Goal: Check status: Check status

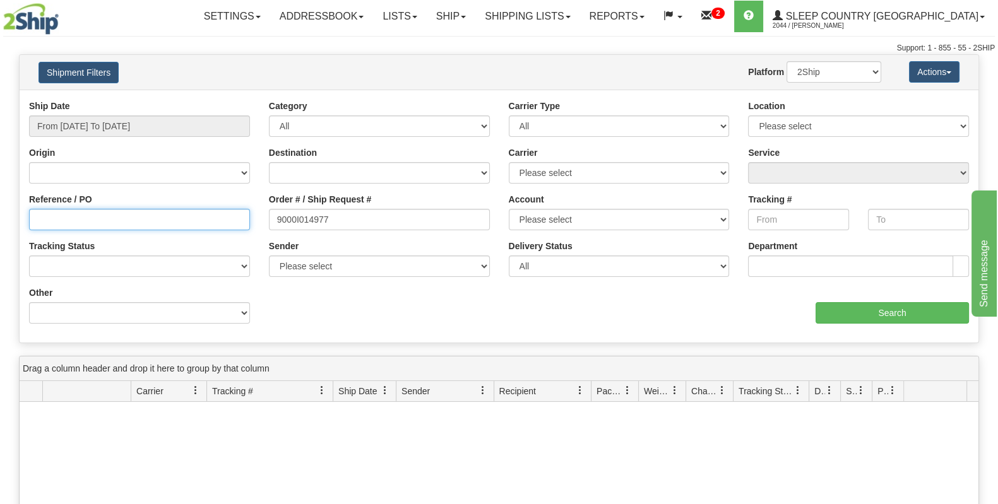
click at [85, 219] on input "Reference / PO" at bounding box center [139, 219] width 221 height 21
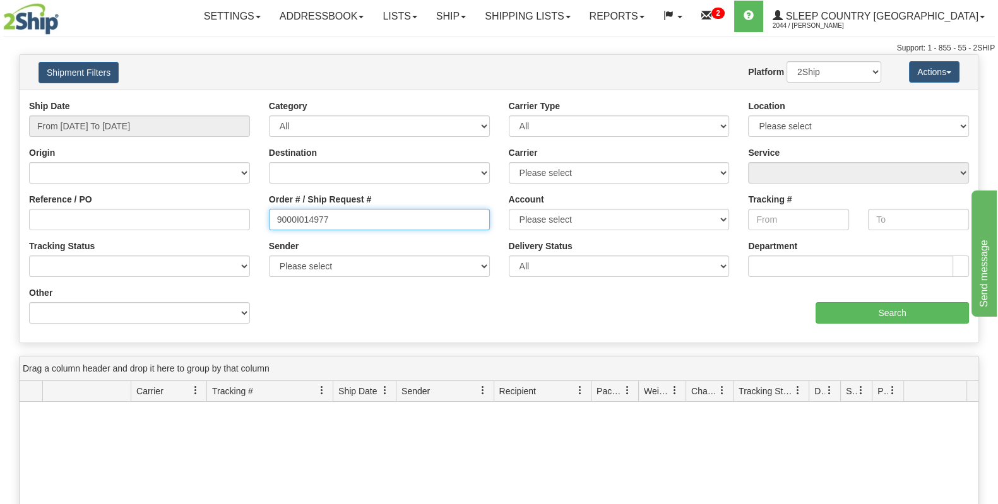
drag, startPoint x: 394, startPoint y: 218, endPoint x: 119, endPoint y: 200, distance: 275.1
click at [119, 100] on div "Reference / PO Order # / Ship Request # 9000I014977 Account Please select Canad…" at bounding box center [499, 100] width 959 height 0
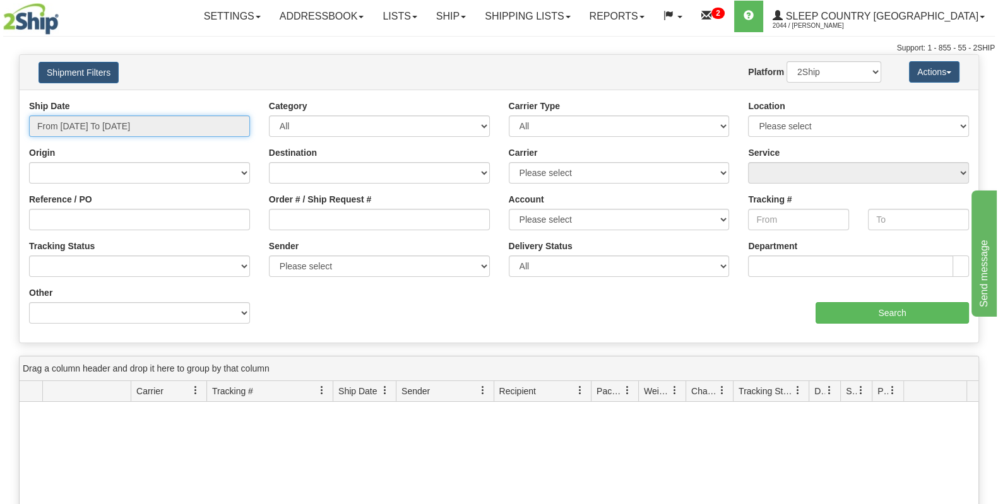
click at [88, 121] on input "From [DATE] To [DATE]" at bounding box center [139, 125] width 221 height 21
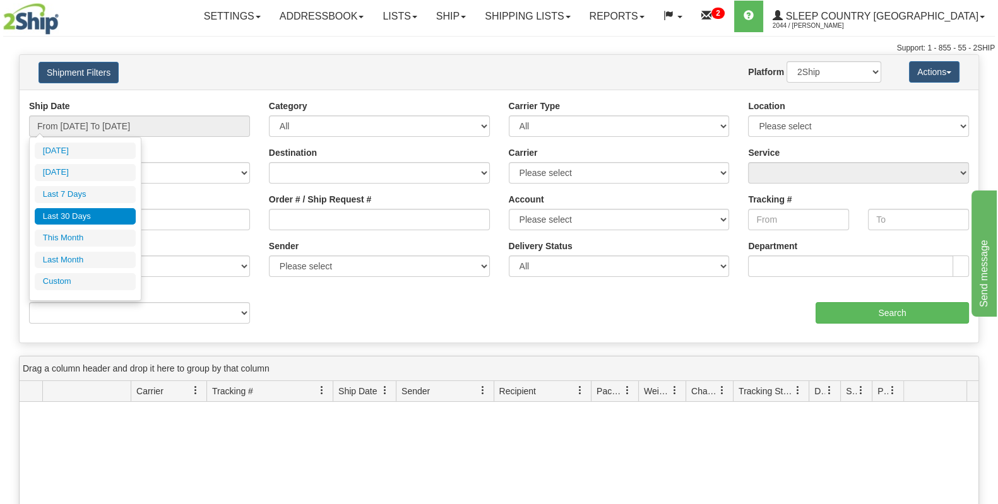
click at [93, 216] on li "Last 30 Days" at bounding box center [85, 216] width 101 height 17
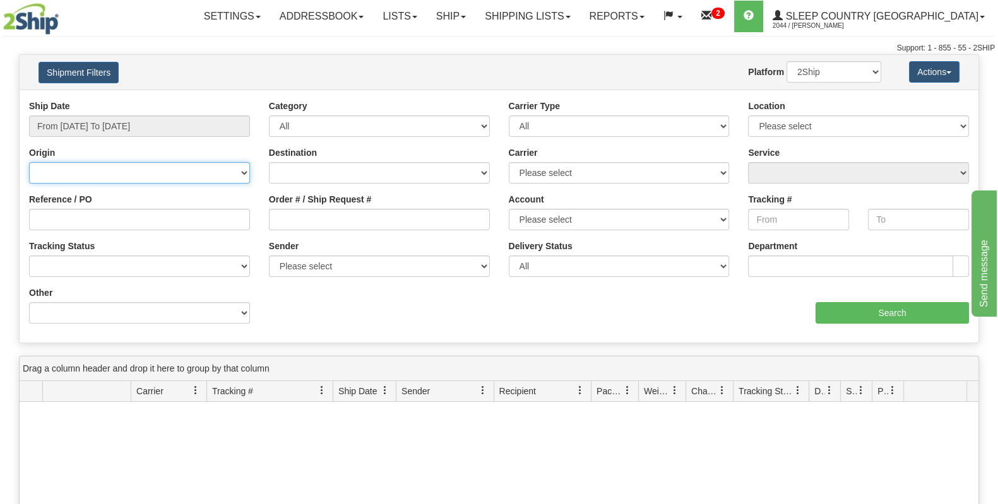
click at [94, 171] on select "Canada United States Mexico Puerto Rico Romania Australia New Zealand SouthAfri…" at bounding box center [139, 172] width 221 height 21
click at [316, 302] on div "Ship Date From 08/30/2025 To 09/28/2025 Category All Inbound Outbound Carrier T…" at bounding box center [499, 216] width 959 height 233
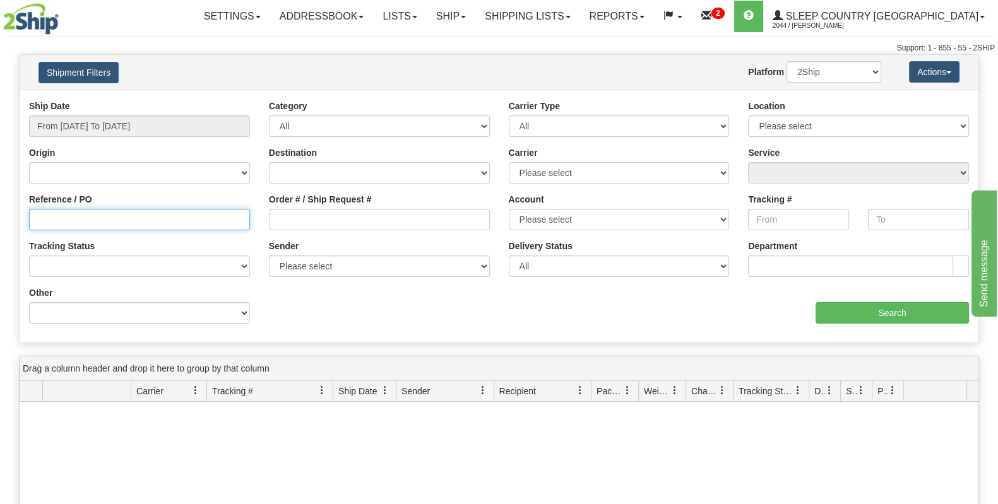
click at [105, 219] on input "Reference / PO" at bounding box center [139, 219] width 221 height 21
type input "1058583"
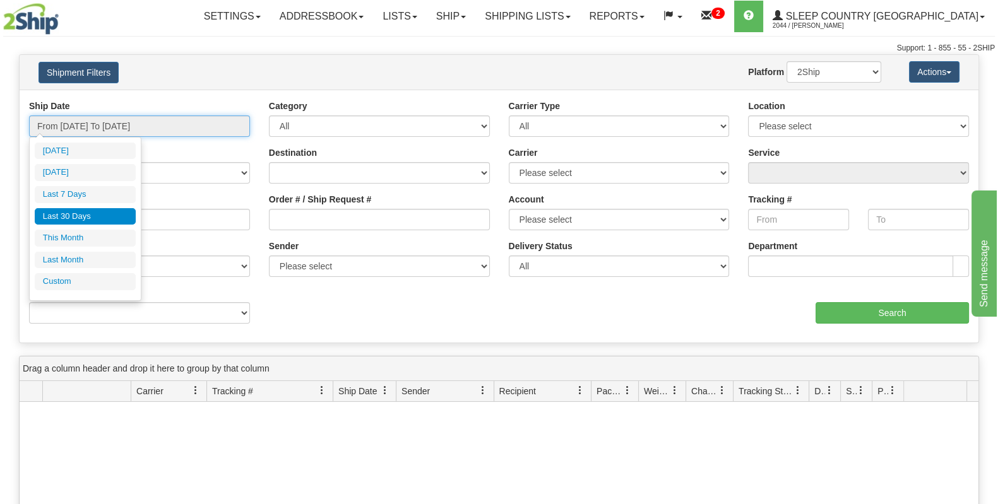
click at [134, 126] on input "From [DATE] To [DATE]" at bounding box center [139, 125] width 221 height 21
click at [109, 213] on li "Last 30 Days" at bounding box center [85, 216] width 101 height 17
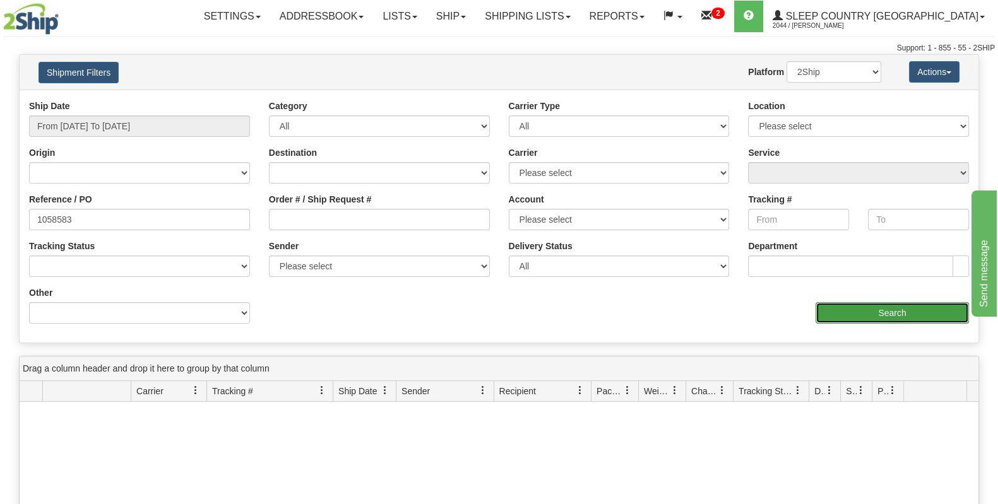
click at [891, 316] on input "Search" at bounding box center [891, 312] width 153 height 21
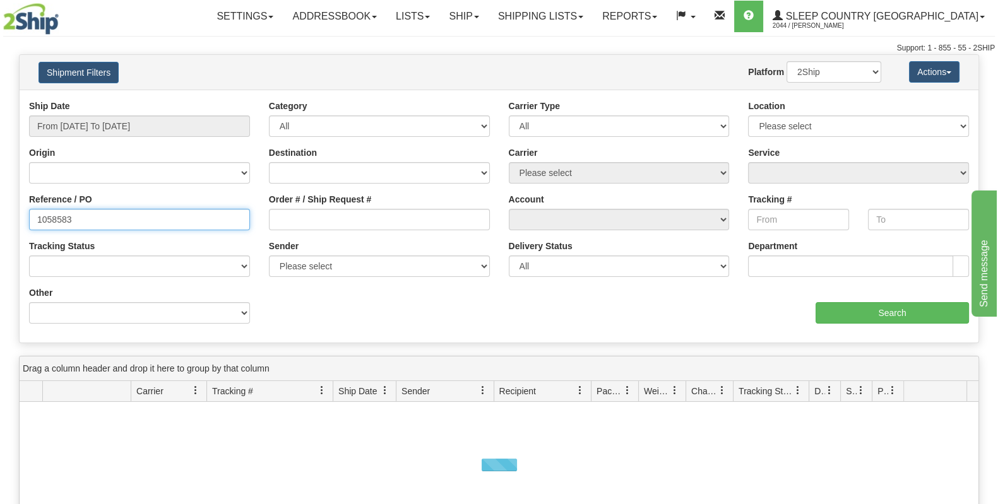
click at [115, 220] on input "1058583" at bounding box center [139, 219] width 221 height 21
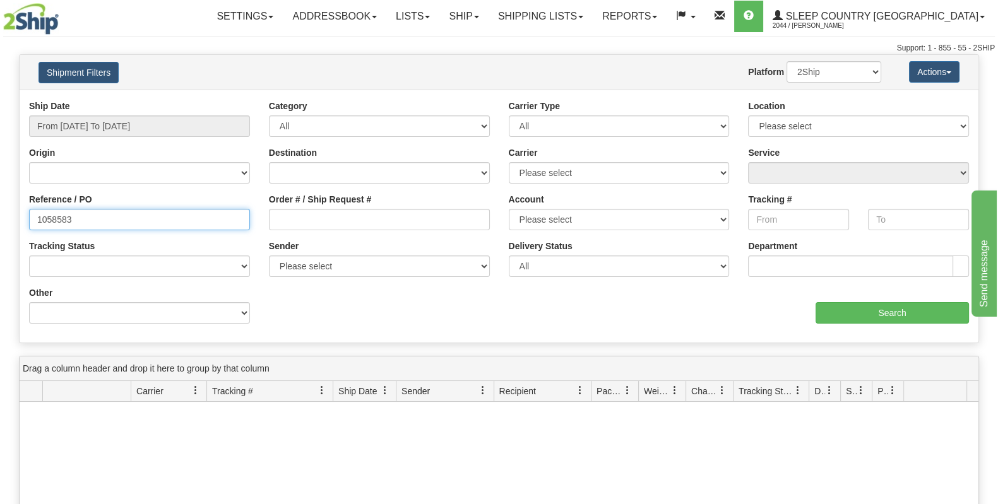
paste input "4360"
type input "1054360"
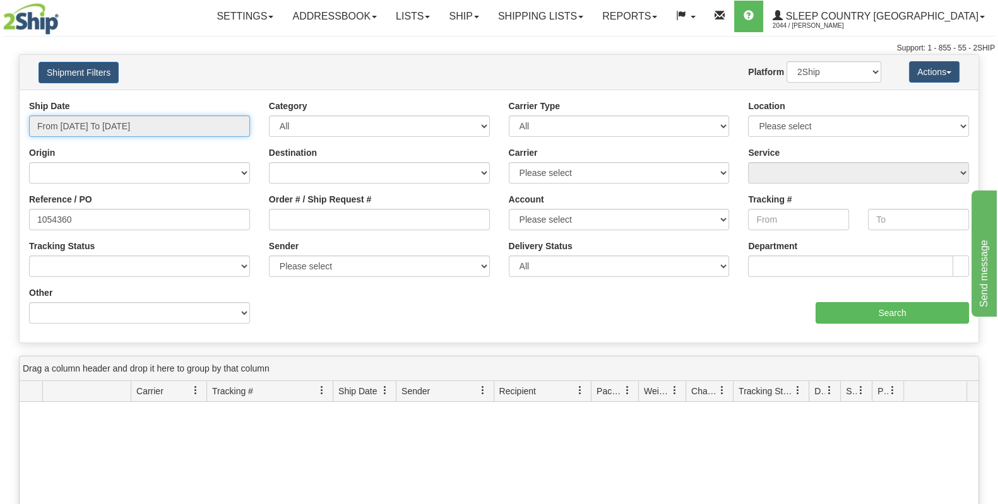
click at [147, 118] on input "From [DATE] To [DATE]" at bounding box center [139, 125] width 221 height 21
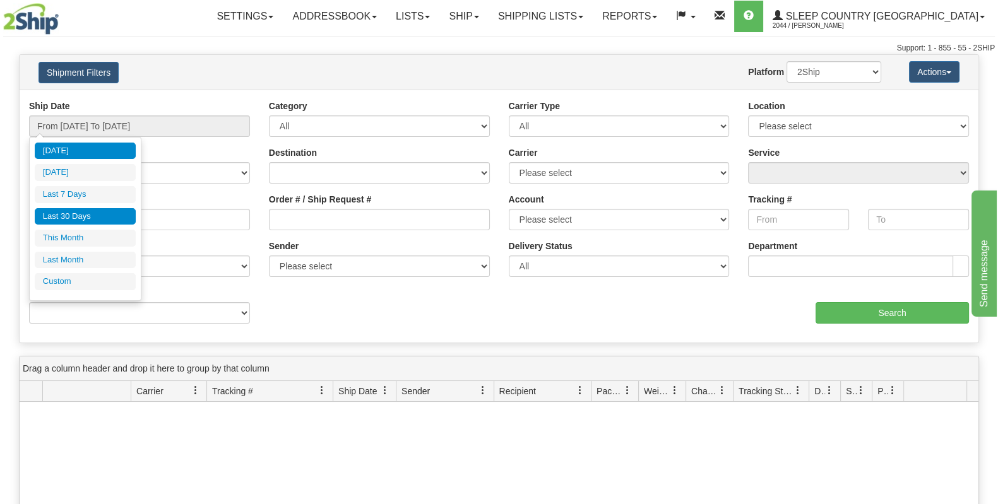
click at [83, 216] on li "Last 30 Days" at bounding box center [85, 216] width 101 height 17
type input "From [DATE] To [DATE]"
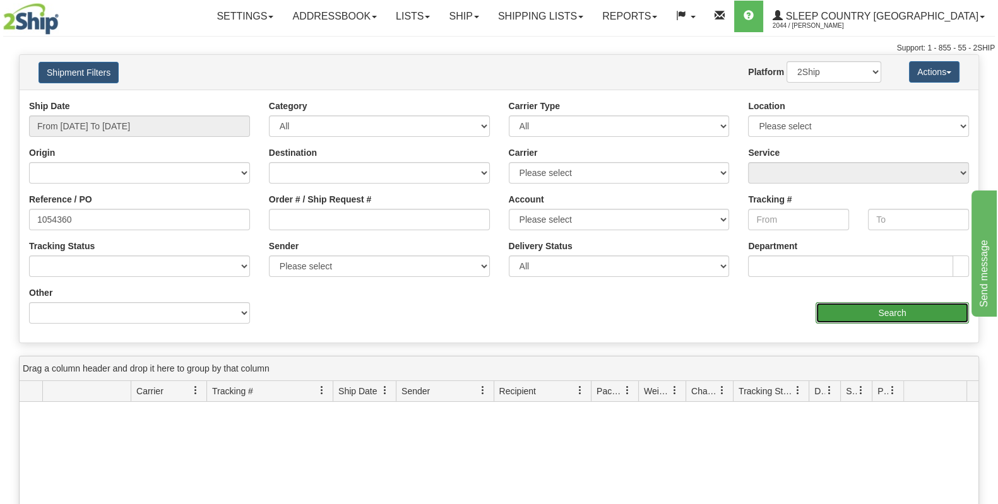
click at [925, 310] on input "Search" at bounding box center [891, 312] width 153 height 21
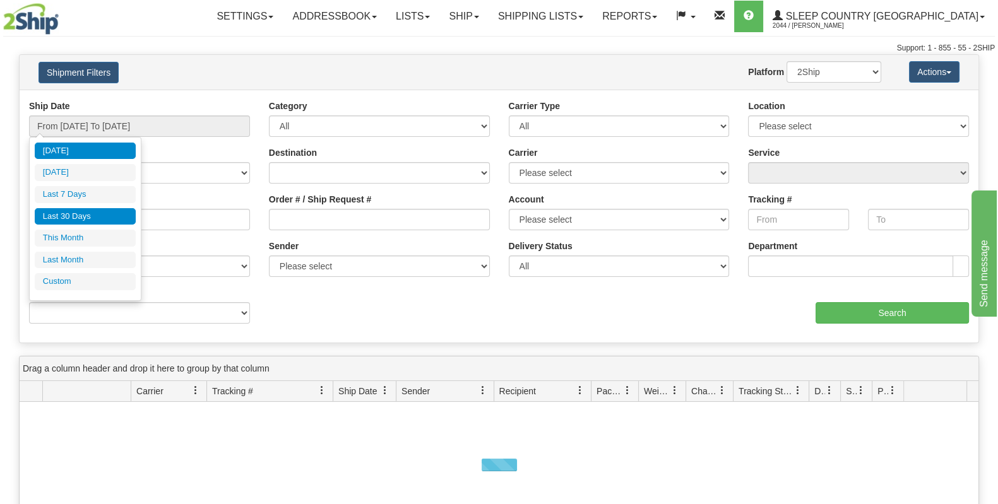
click at [102, 218] on li "Last 30 Days" at bounding box center [85, 216] width 101 height 17
type input "From [DATE] To [DATE]"
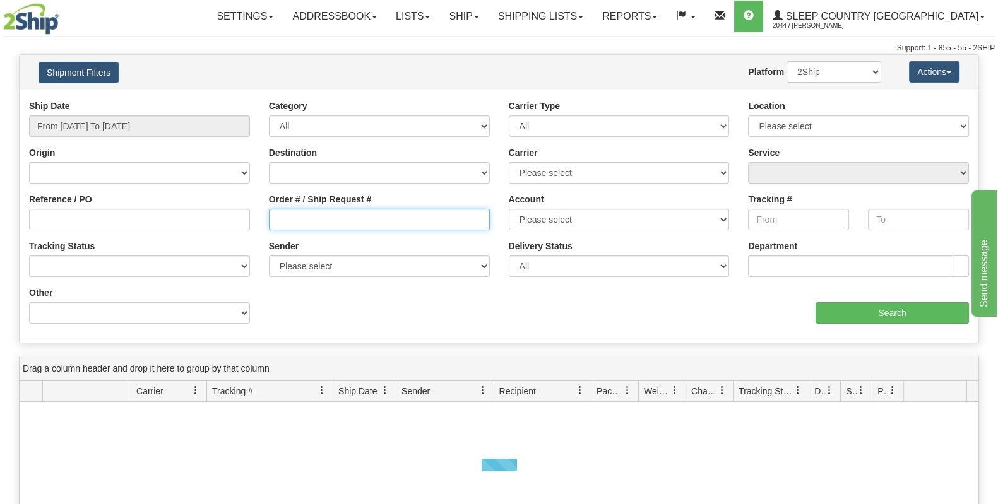
click at [341, 223] on input "Order # / Ship Request #" at bounding box center [379, 219] width 221 height 21
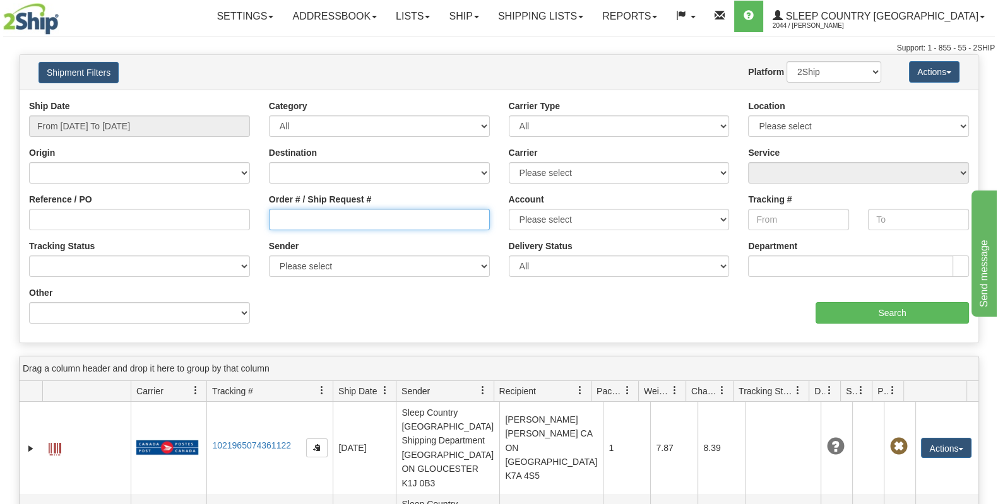
paste input "9000I126101"
type input "9000I126101"
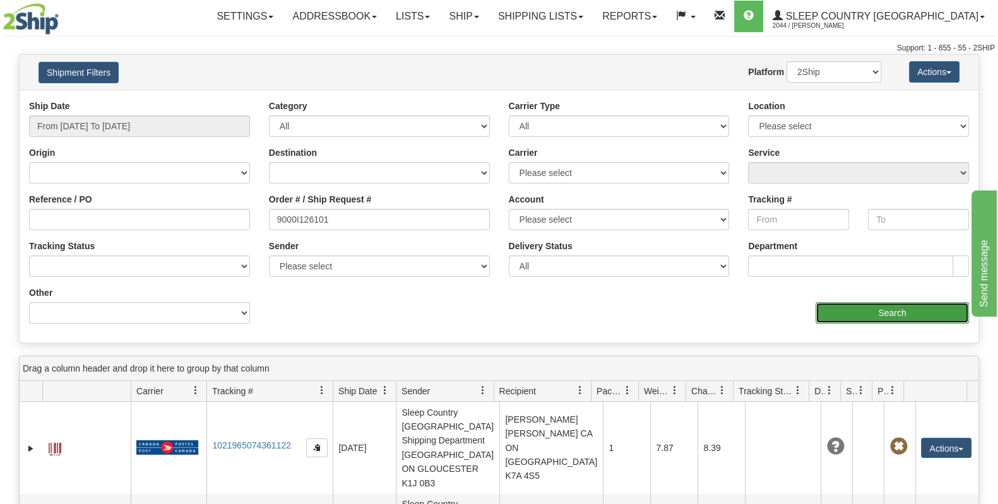
click at [871, 312] on input "Search" at bounding box center [891, 312] width 153 height 21
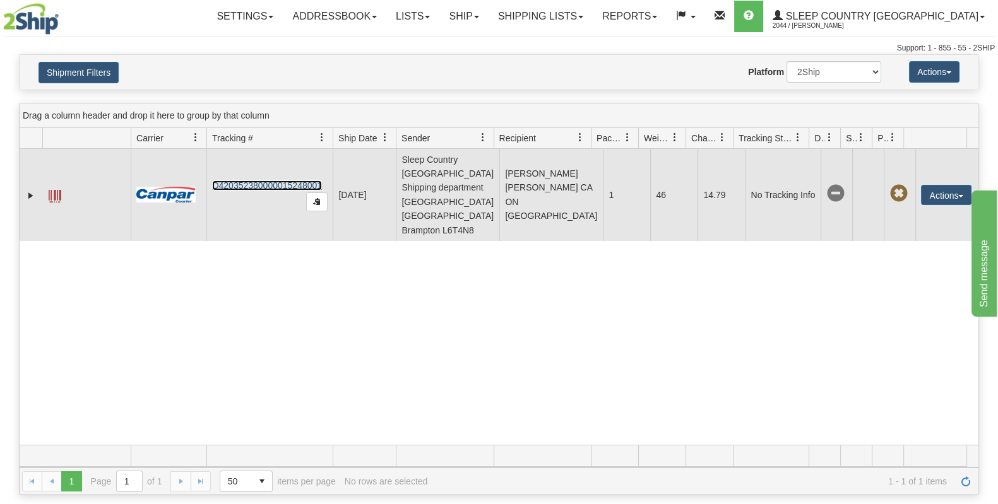
click at [252, 180] on link "D420352380000015248001" at bounding box center [267, 185] width 110 height 10
